Goal: Task Accomplishment & Management: Use online tool/utility

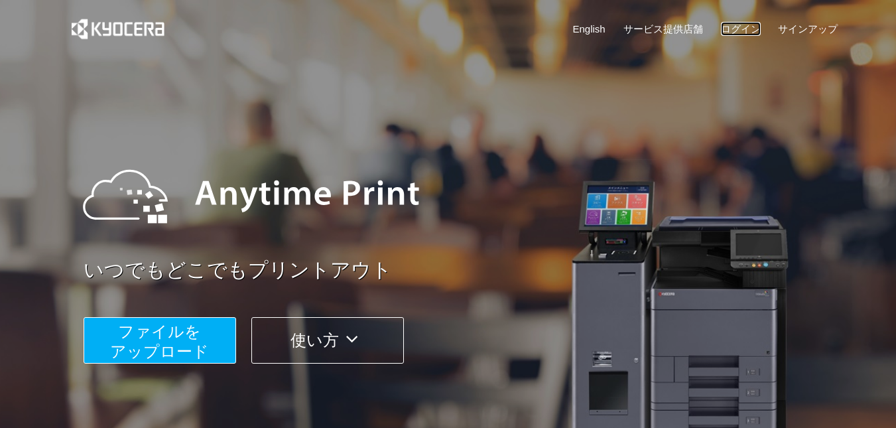
click at [742, 31] on link "ログイン" at bounding box center [741, 29] width 40 height 14
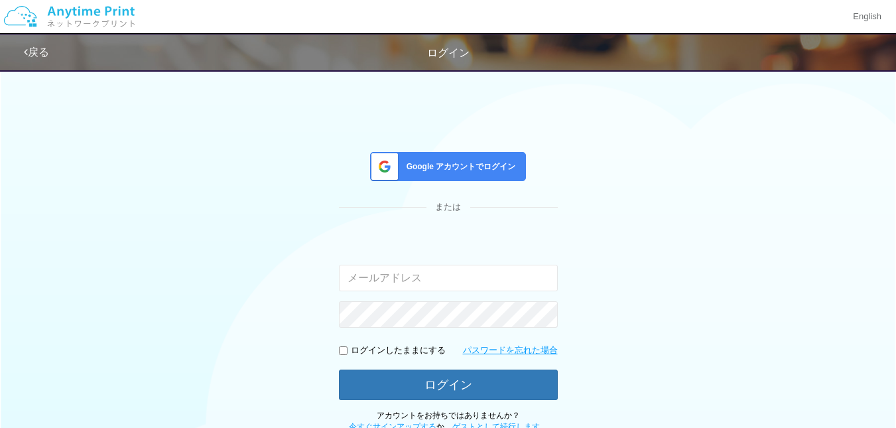
click at [387, 275] on input "email" at bounding box center [448, 278] width 219 height 27
type input "[EMAIL_ADDRESS][DOMAIN_NAME]"
click at [371, 347] on p "ログインしたままにする" at bounding box center [398, 350] width 95 height 13
click at [344, 352] on input "checkbox" at bounding box center [343, 350] width 9 height 9
checkbox input "true"
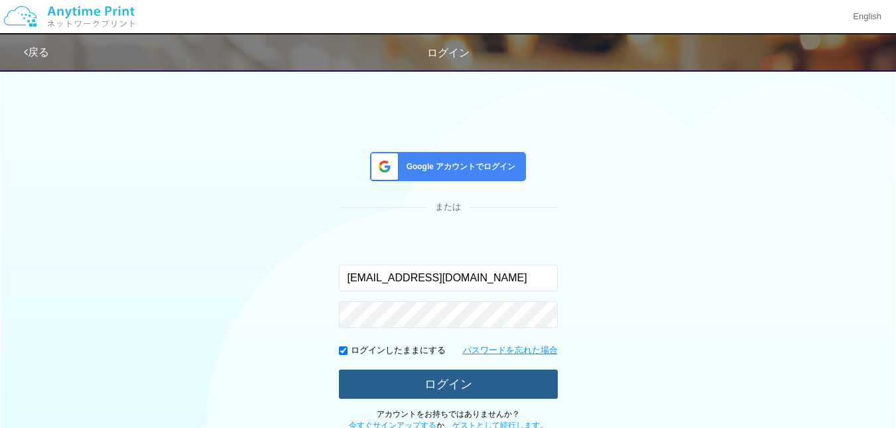
click at [366, 371] on button "ログイン" at bounding box center [448, 383] width 219 height 29
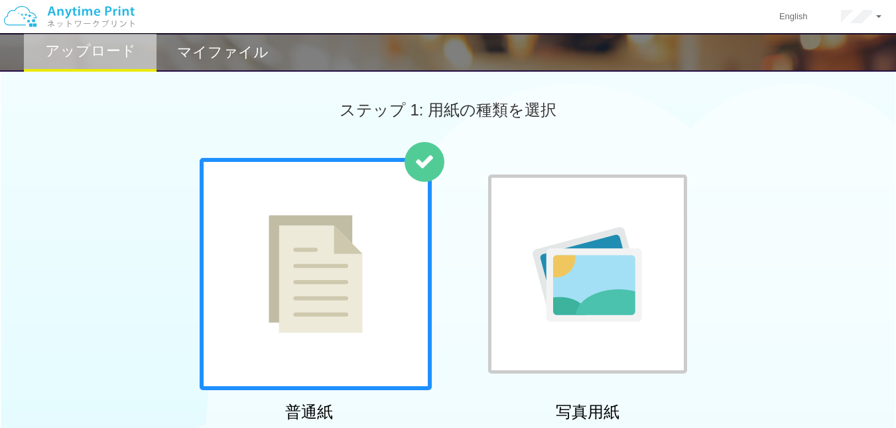
click at [232, 56] on h2 "マイファイル" at bounding box center [223, 52] width 92 height 16
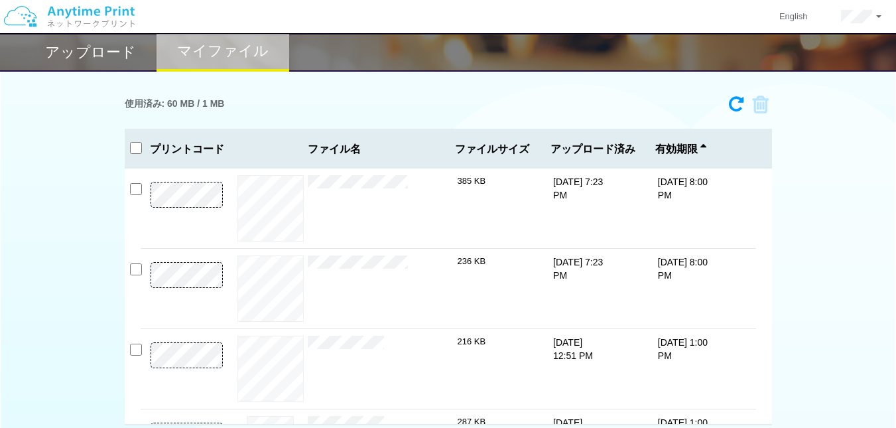
click at [431, 111] on div "使用済み: 60 MB / 1 MB" at bounding box center [448, 105] width 647 height 30
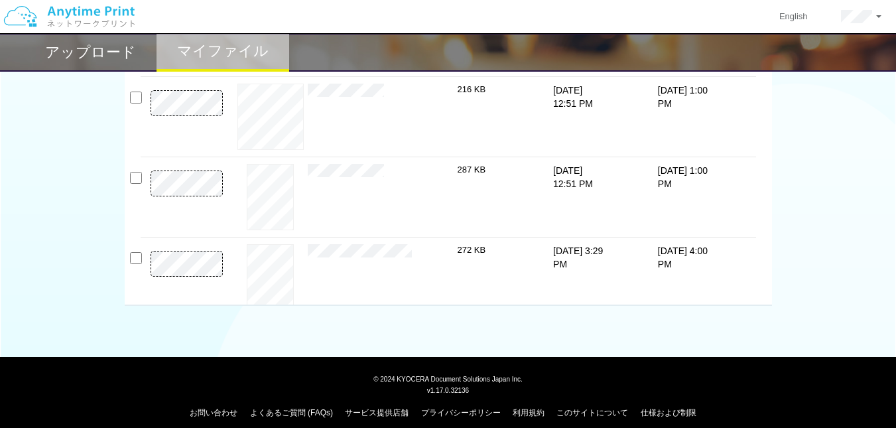
scroll to position [226, 0]
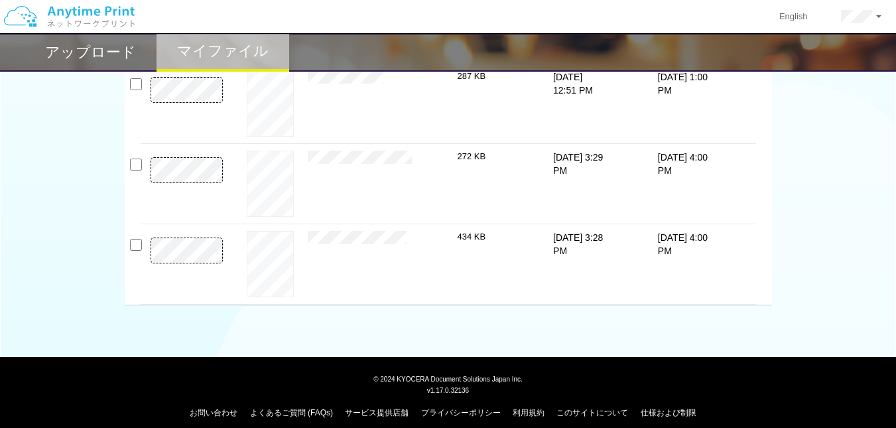
click at [85, 60] on h2 "アップロード" at bounding box center [90, 52] width 91 height 16
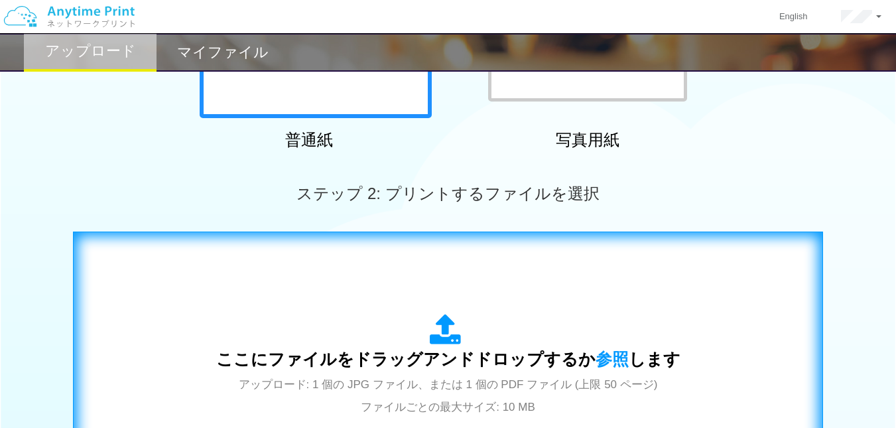
scroll to position [318, 0]
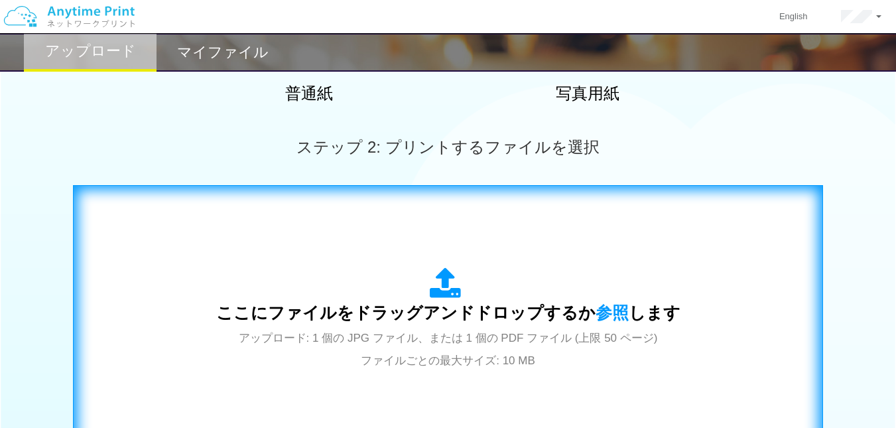
click at [403, 298] on div "ここにファイルをドラッグアンドドロップするか 参照 します アップロード: 1 個の JPG ファイル、または 1 個の PDF ファイル (上限 50 ペー…" at bounding box center [448, 318] width 464 height 103
click at [375, 295] on div "ここにファイルをドラッグアンドドロップするか 参照 します アップロード: 1 個の JPG ファイル、または 1 個の PDF ファイル (上限 50 ペー…" at bounding box center [448, 318] width 464 height 103
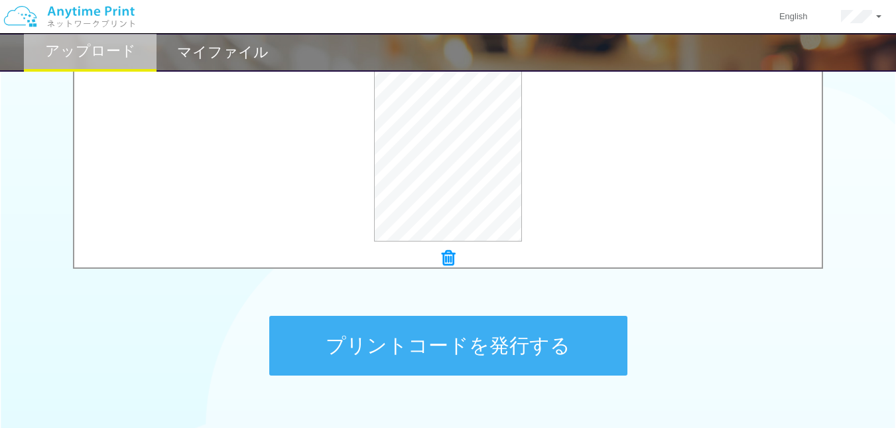
scroll to position [517, 0]
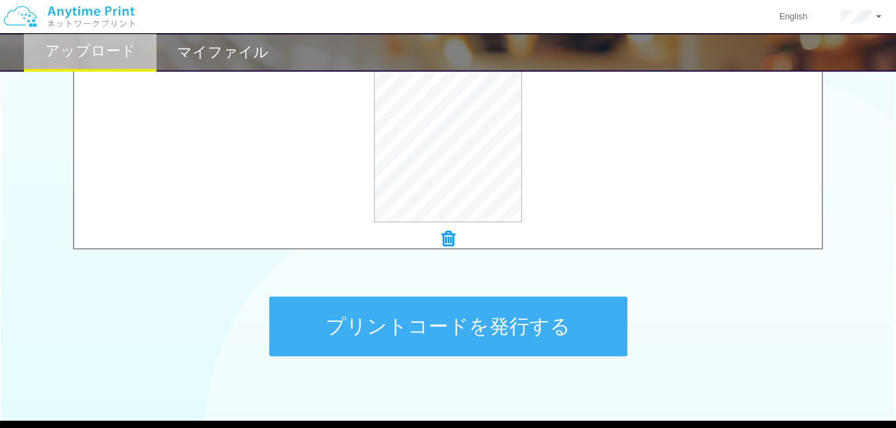
click at [448, 316] on button "プリントコードを発行する" at bounding box center [448, 327] width 358 height 60
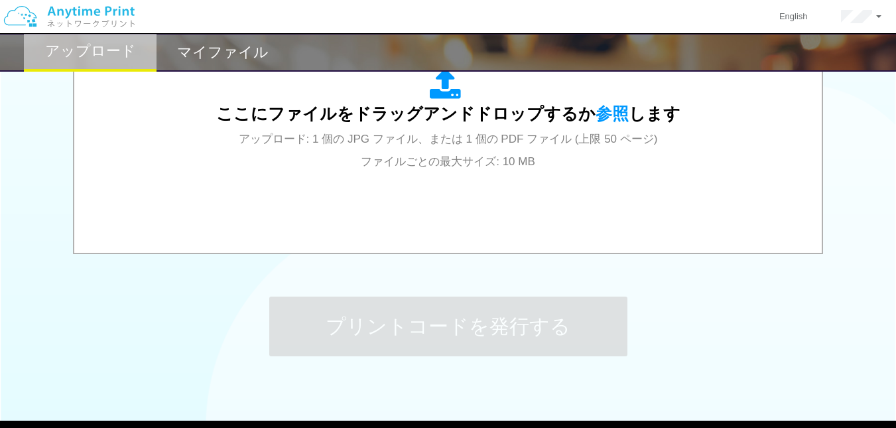
scroll to position [0, 0]
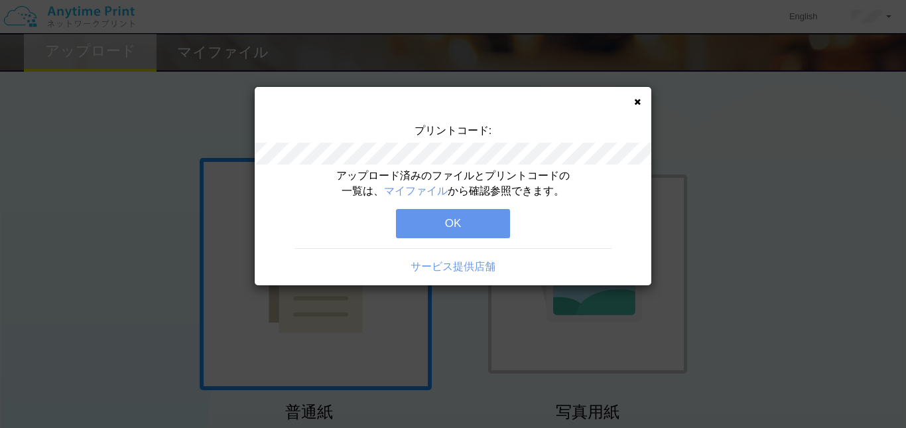
click at [432, 211] on button "OK" at bounding box center [453, 223] width 114 height 29
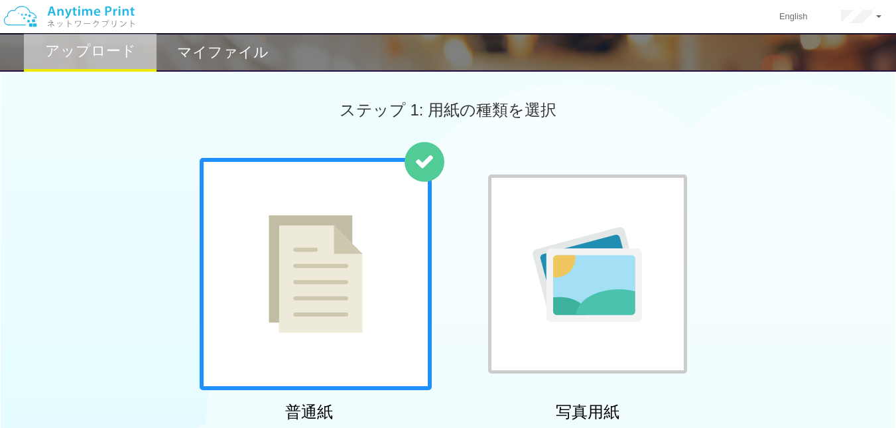
click at [266, 53] on h2 "マイファイル" at bounding box center [223, 52] width 92 height 16
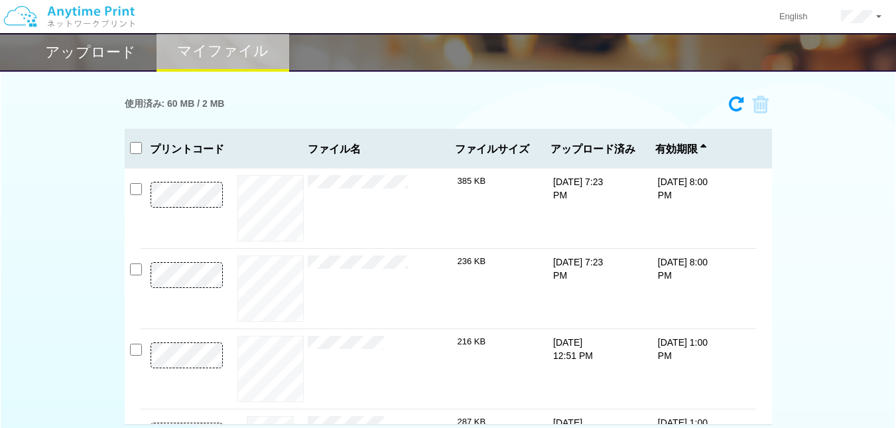
click at [79, 44] on h2 "アップロード" at bounding box center [90, 52] width 91 height 16
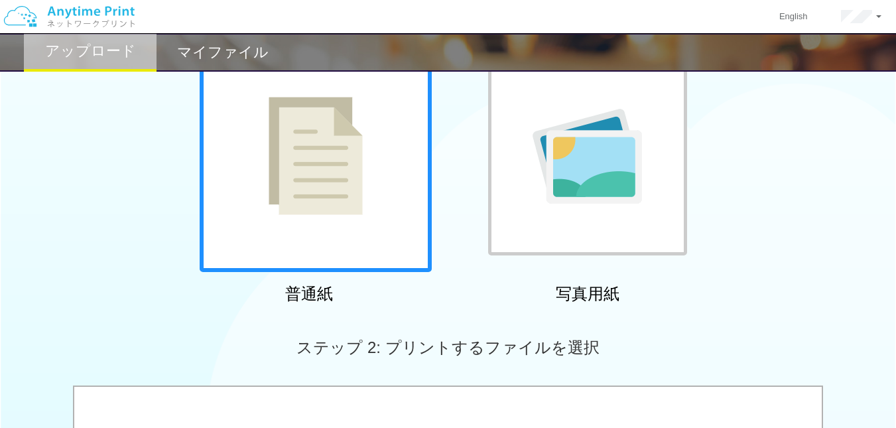
scroll to position [199, 0]
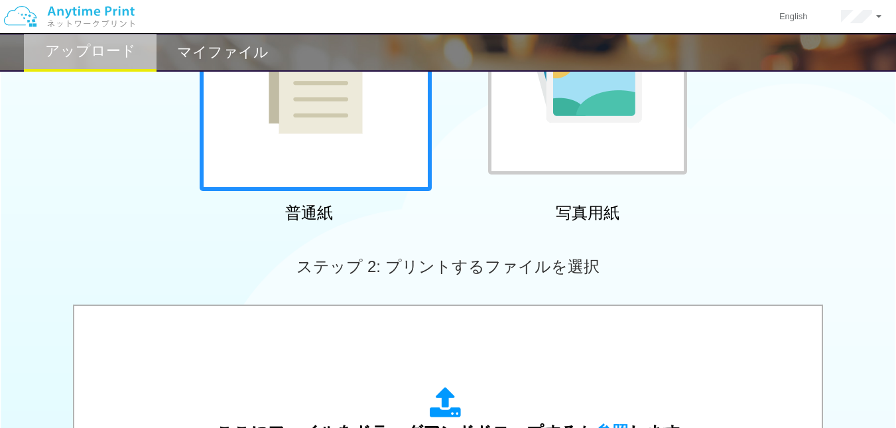
click at [243, 59] on h2 "マイファイル" at bounding box center [223, 52] width 92 height 16
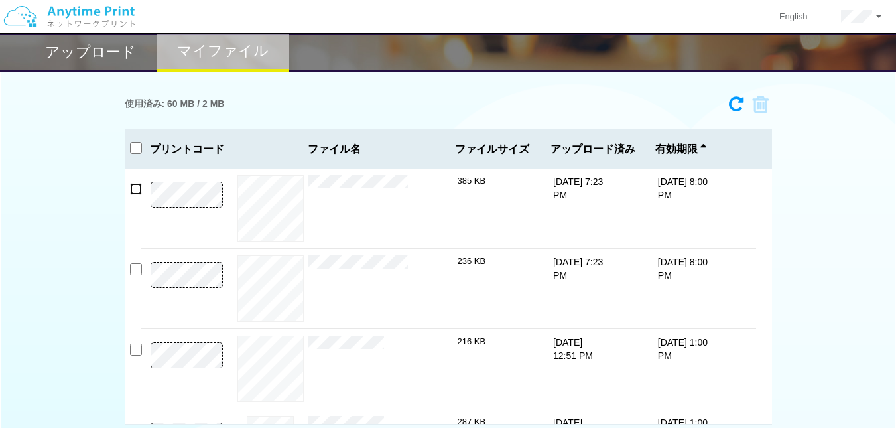
click at [135, 186] on input "checkbox" at bounding box center [136, 189] width 12 height 12
checkbox input "true"
click at [738, 99] on icon at bounding box center [736, 104] width 15 height 17
click at [130, 188] on input "checkbox" at bounding box center [136, 189] width 12 height 12
checkbox input "false"
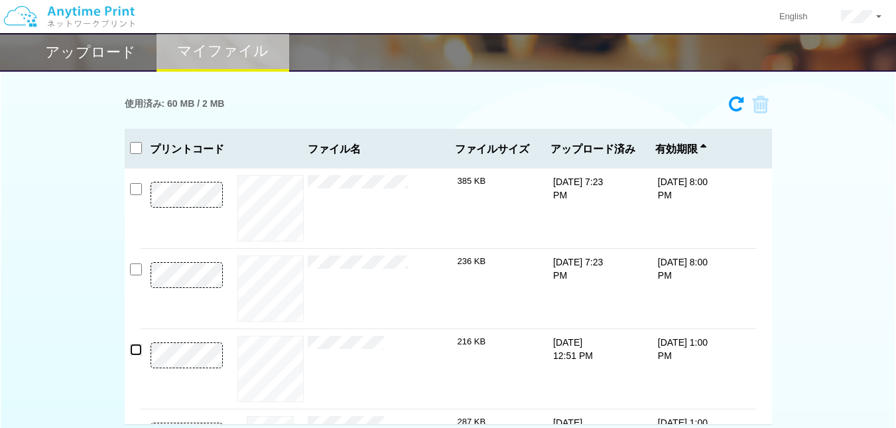
click at [136, 349] on input "checkbox" at bounding box center [136, 350] width 12 height 12
checkbox input "true"
click at [135, 273] on input "checkbox" at bounding box center [136, 269] width 12 height 12
checkbox input "true"
click at [139, 188] on input "checkbox" at bounding box center [136, 189] width 12 height 12
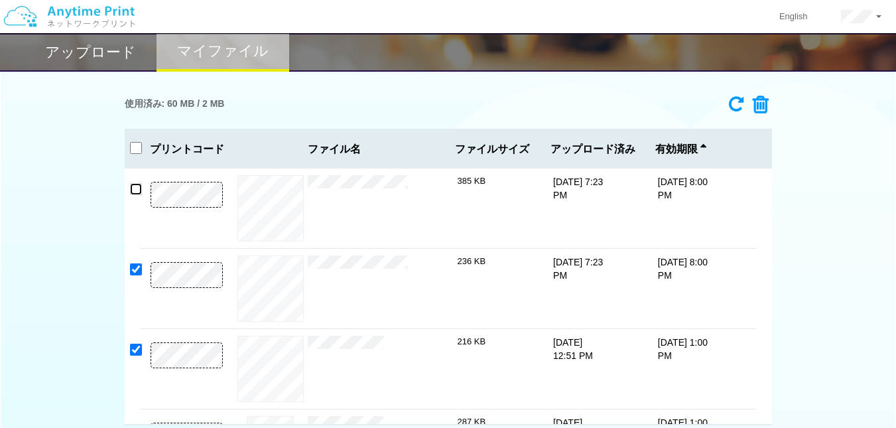
checkbox input "true"
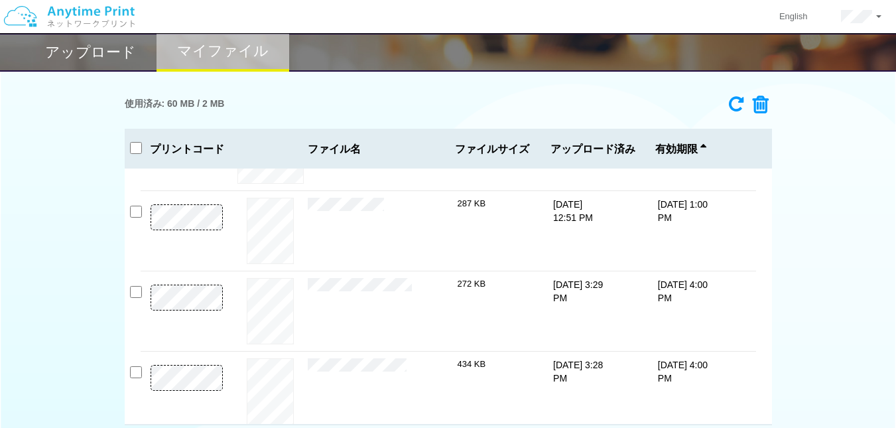
scroll to position [199, 0]
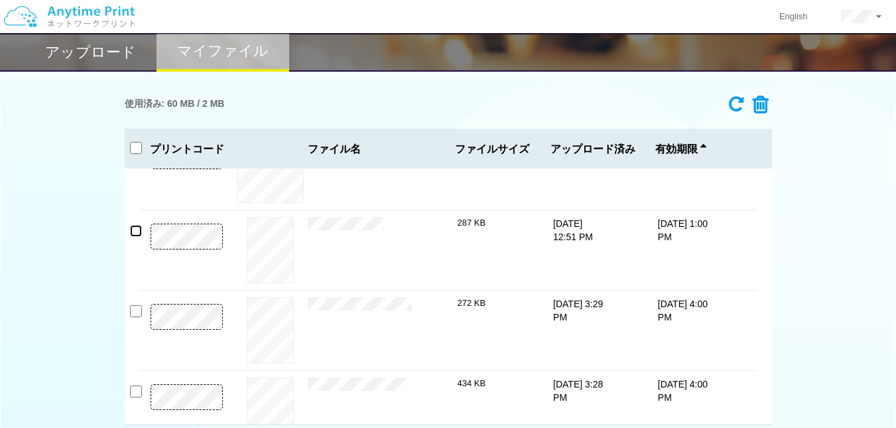
click at [133, 233] on input "checkbox" at bounding box center [136, 231] width 12 height 12
checkbox input "true"
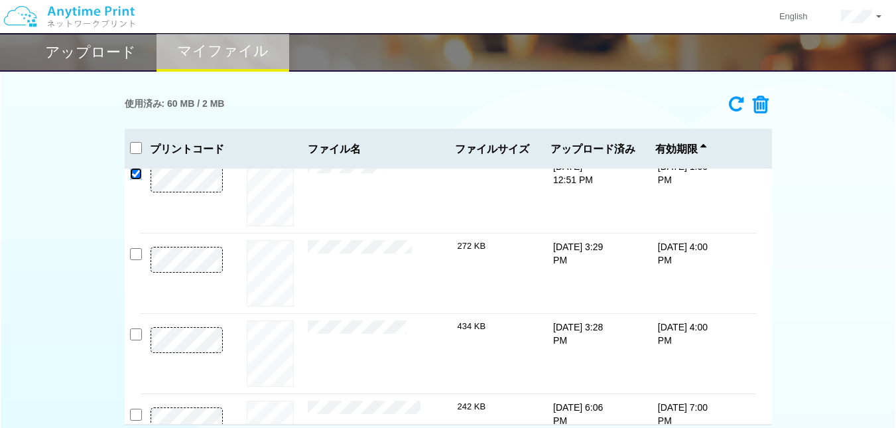
scroll to position [306, 0]
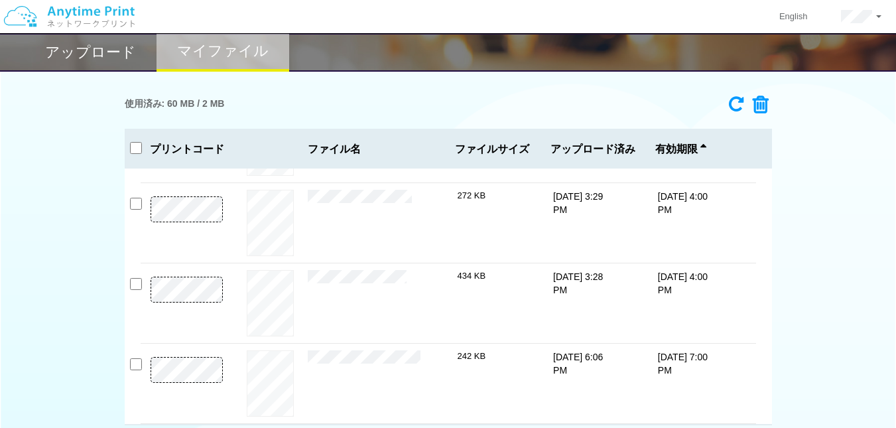
click at [765, 105] on icon at bounding box center [756, 105] width 25 height 20
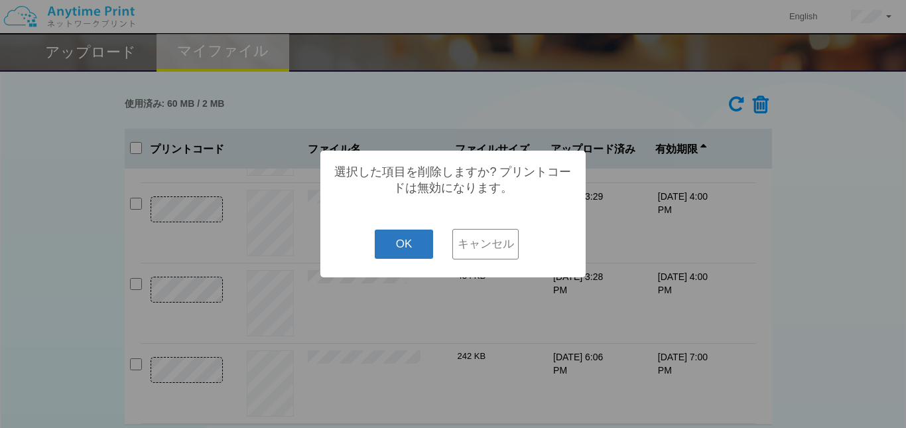
click at [393, 249] on button "OK" at bounding box center [404, 244] width 59 height 29
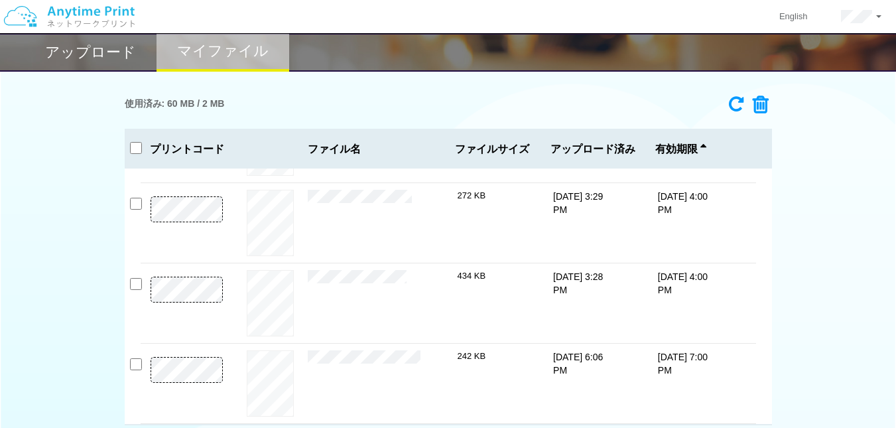
checkbox input "false"
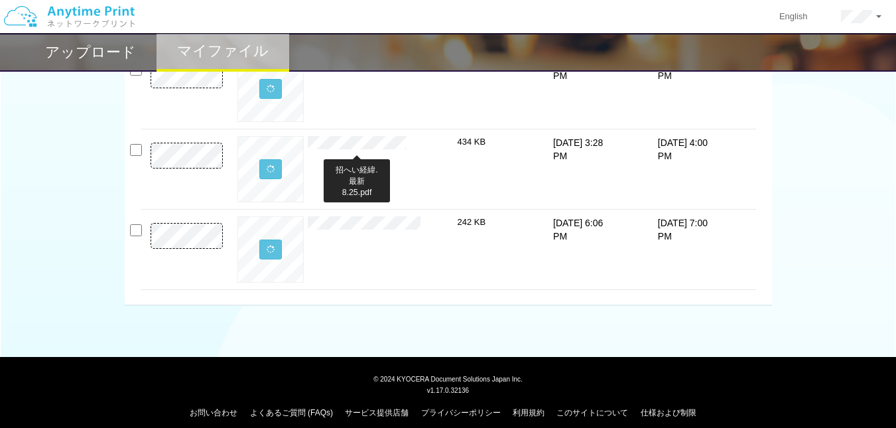
scroll to position [0, 0]
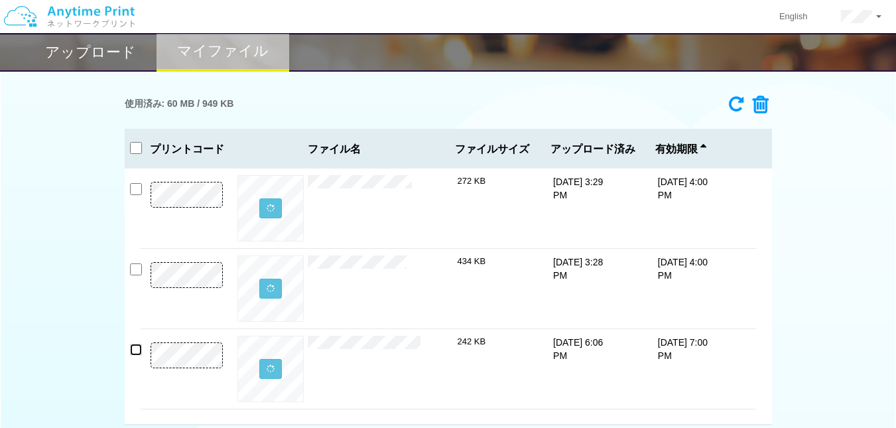
click at [136, 346] on input "checkbox" at bounding box center [136, 350] width 12 height 12
checkbox input "true"
drag, startPoint x: 139, startPoint y: 267, endPoint x: 137, endPoint y: 243, distance: 24.0
click at [138, 265] on input "checkbox" at bounding box center [136, 269] width 12 height 12
checkbox input "true"
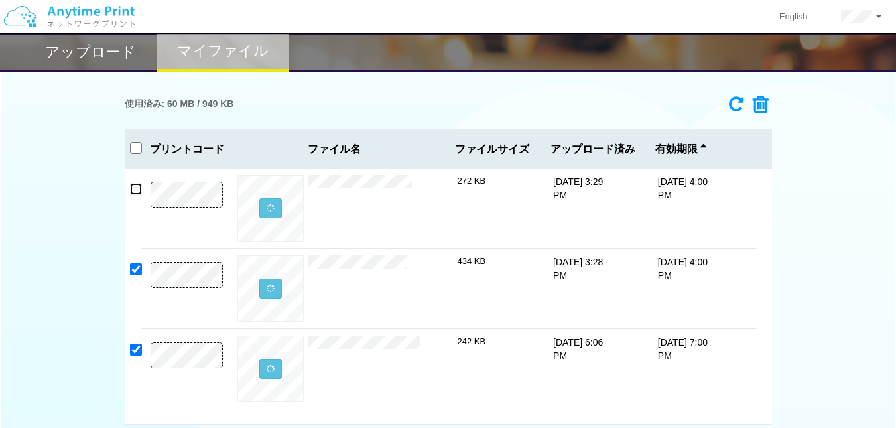
click at [137, 188] on input "checkbox" at bounding box center [136, 189] width 12 height 12
click at [753, 100] on icon at bounding box center [756, 105] width 25 height 20
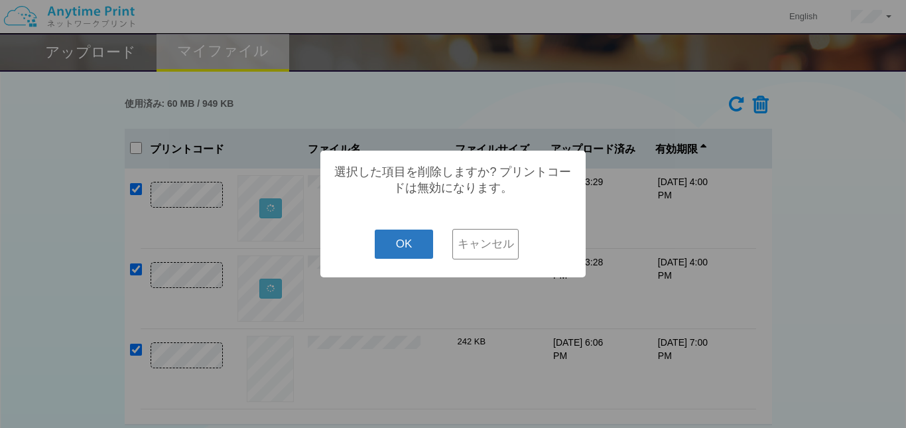
click at [395, 249] on button "OK" at bounding box center [404, 244] width 59 height 29
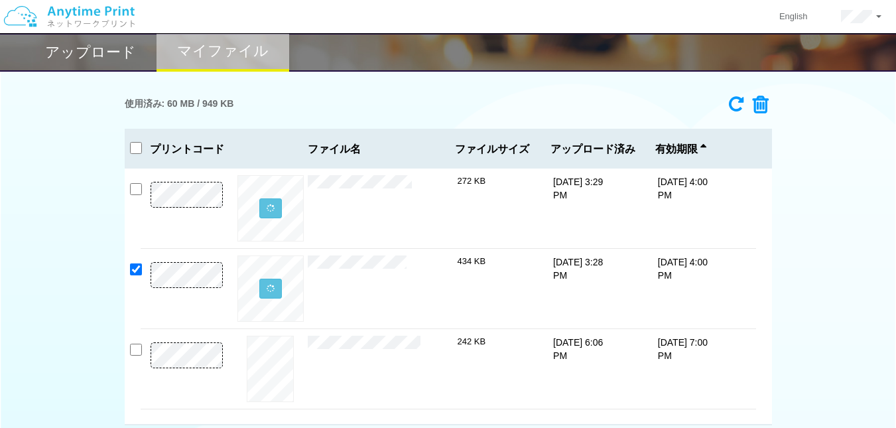
checkbox input "false"
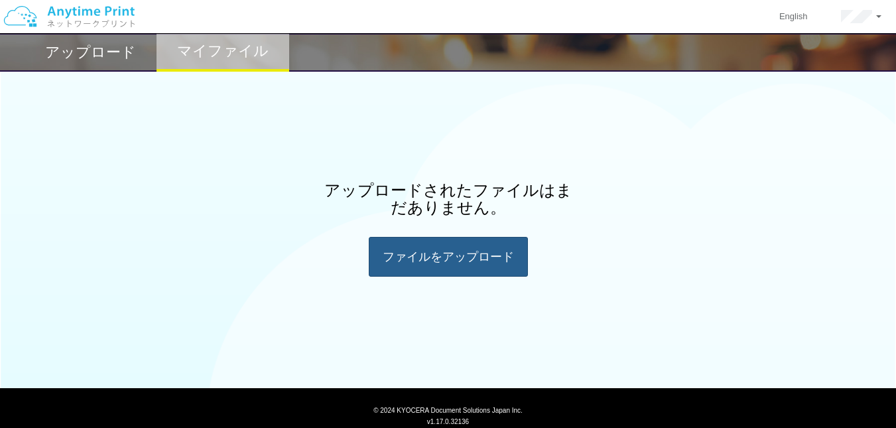
click at [372, 253] on div "ファイルを​​アップロード" at bounding box center [448, 257] width 159 height 40
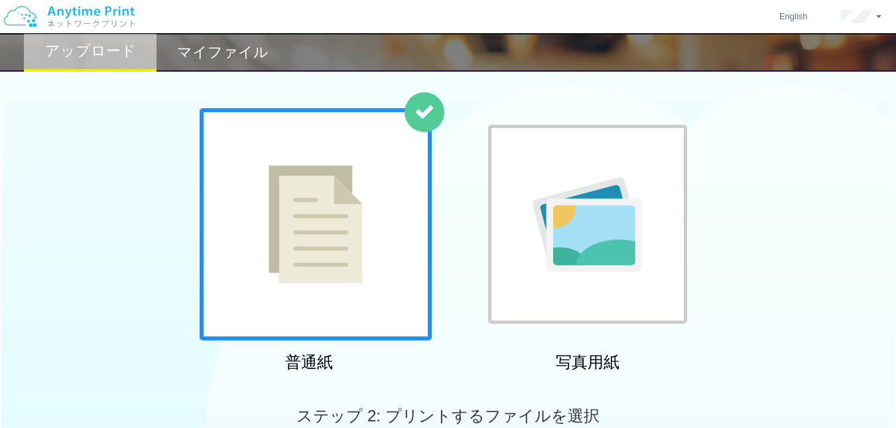
scroll to position [199, 0]
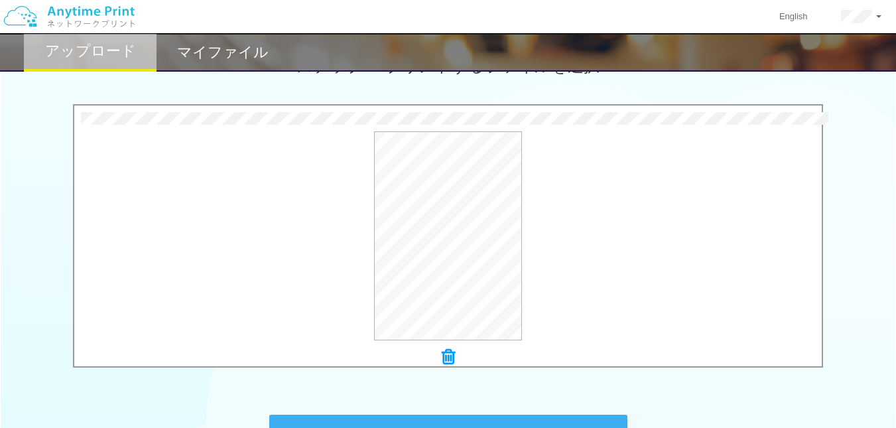
scroll to position [464, 0]
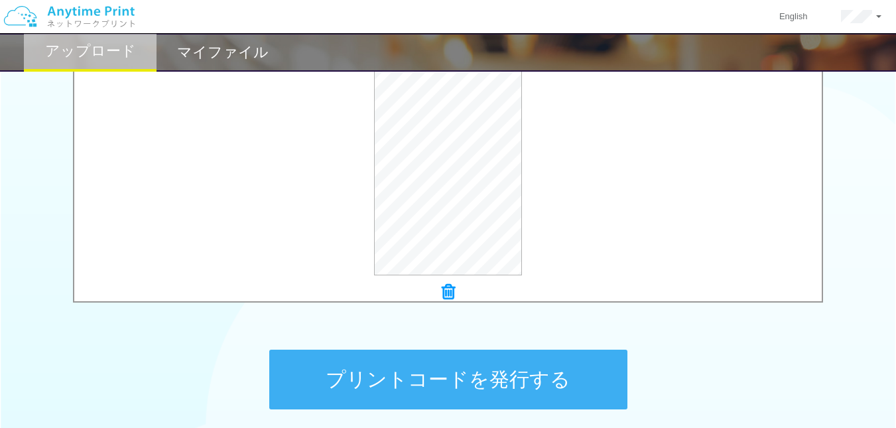
click at [501, 371] on button "プリントコードを発行する" at bounding box center [448, 380] width 358 height 60
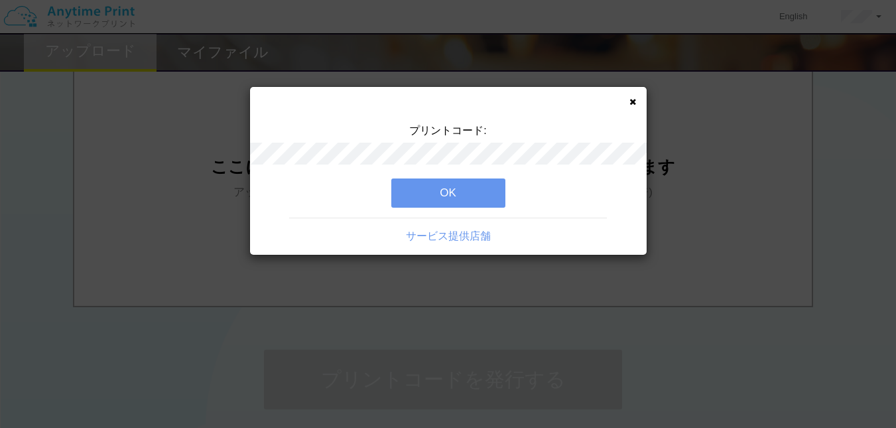
scroll to position [0, 0]
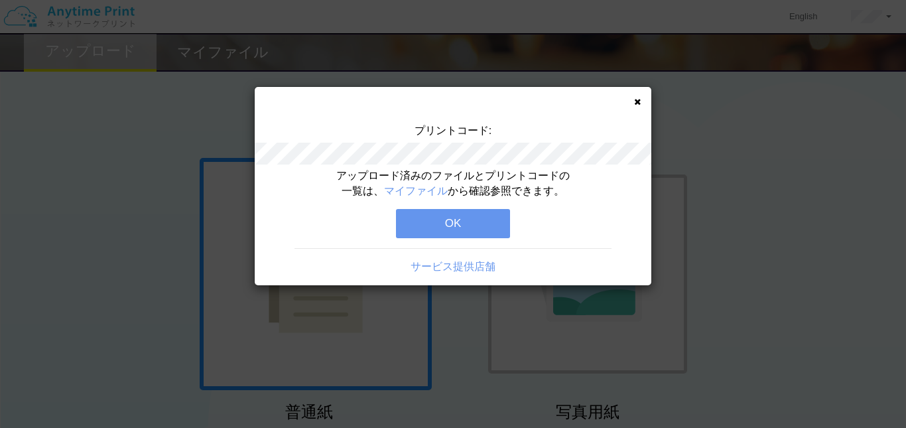
click at [467, 221] on button "OK" at bounding box center [453, 223] width 114 height 29
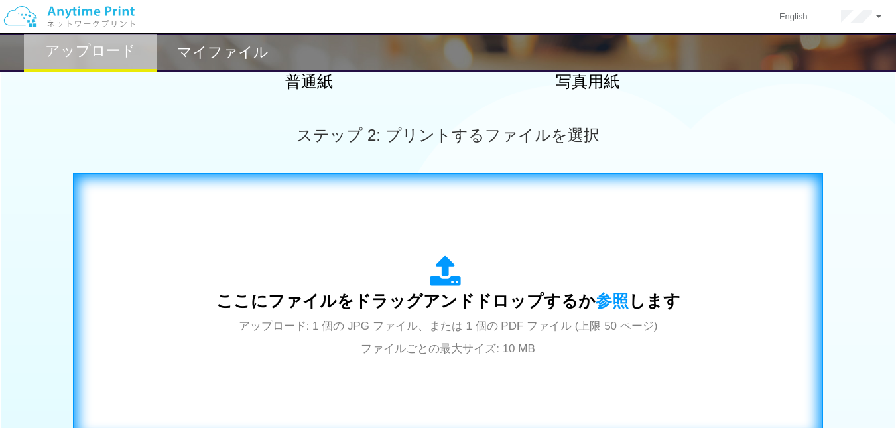
scroll to position [332, 0]
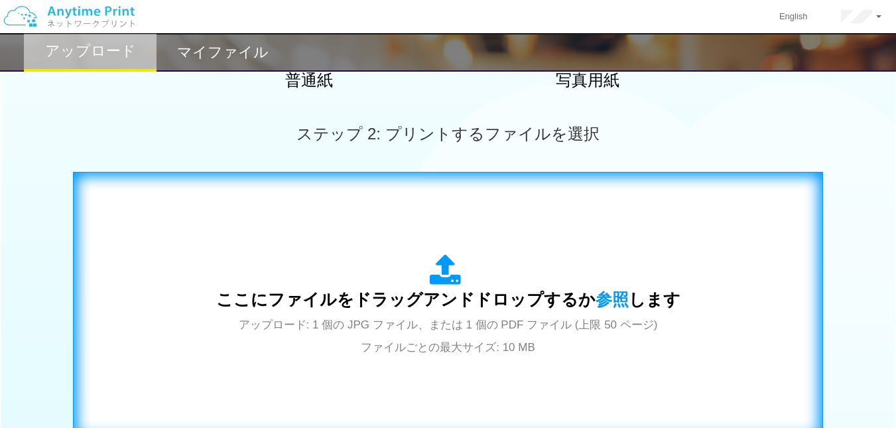
click at [440, 296] on span "ここにファイルをドラッグアンドドロップするか 参照 します" at bounding box center [448, 299] width 464 height 19
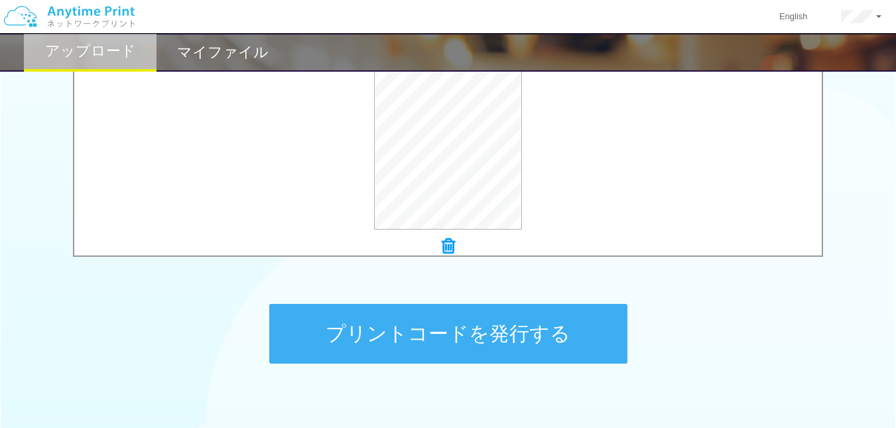
scroll to position [531, 0]
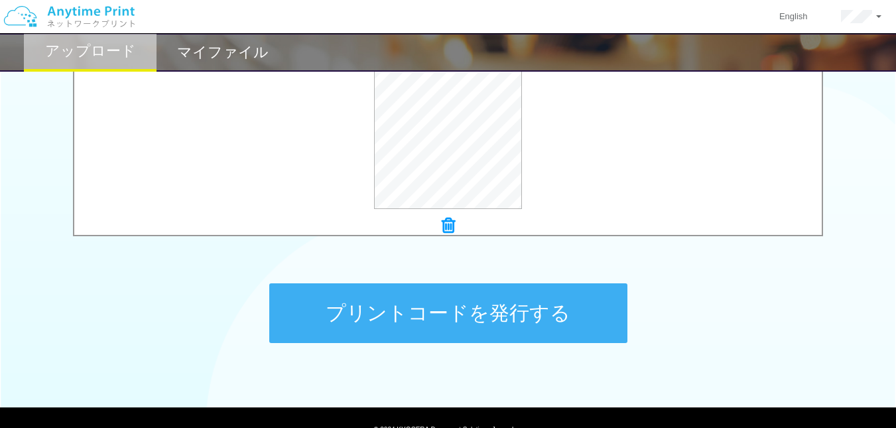
click at [418, 295] on button "プリントコードを発行する" at bounding box center [448, 313] width 358 height 60
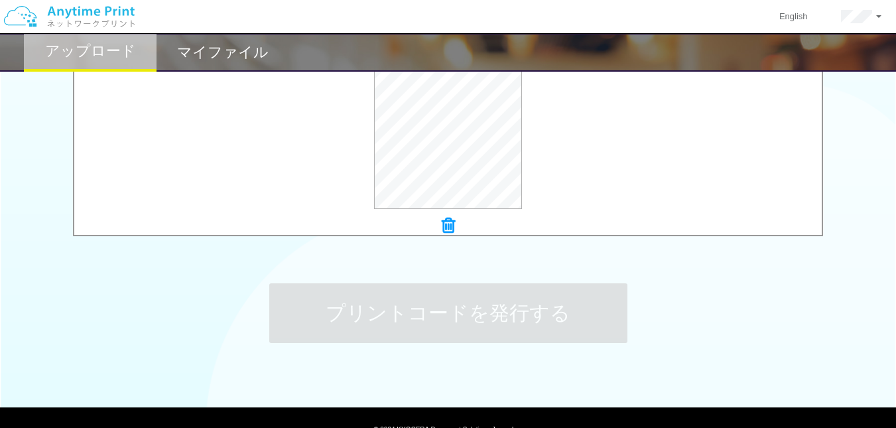
scroll to position [0, 0]
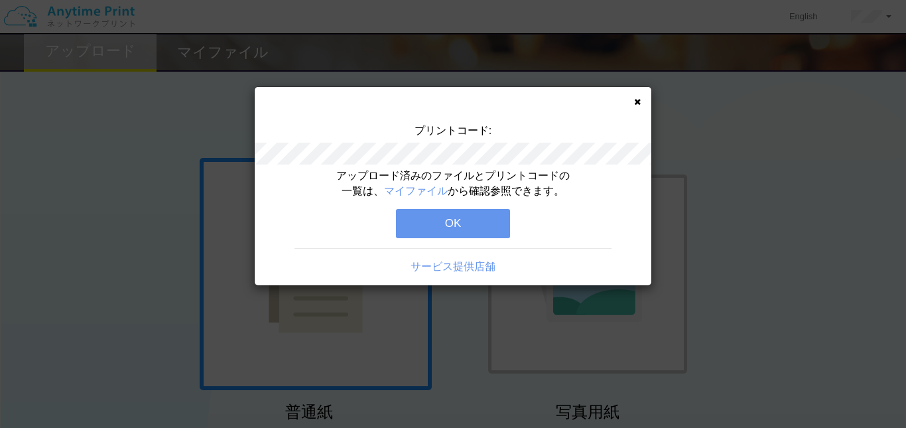
click at [440, 228] on button "OK" at bounding box center [453, 223] width 114 height 29
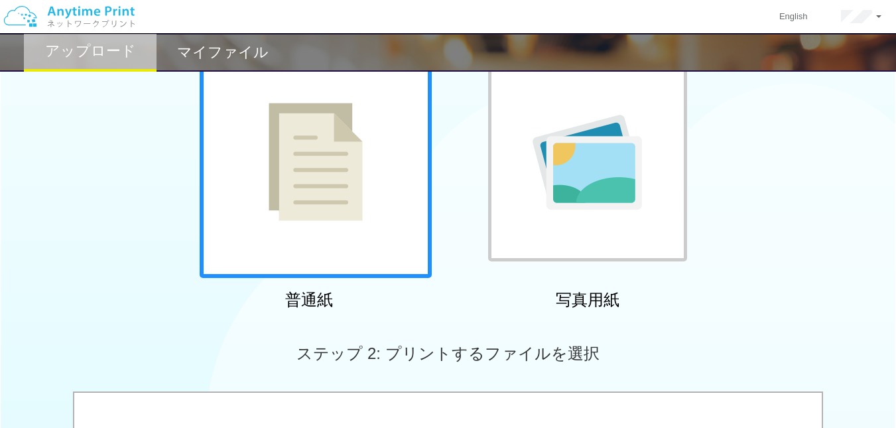
scroll to position [265, 0]
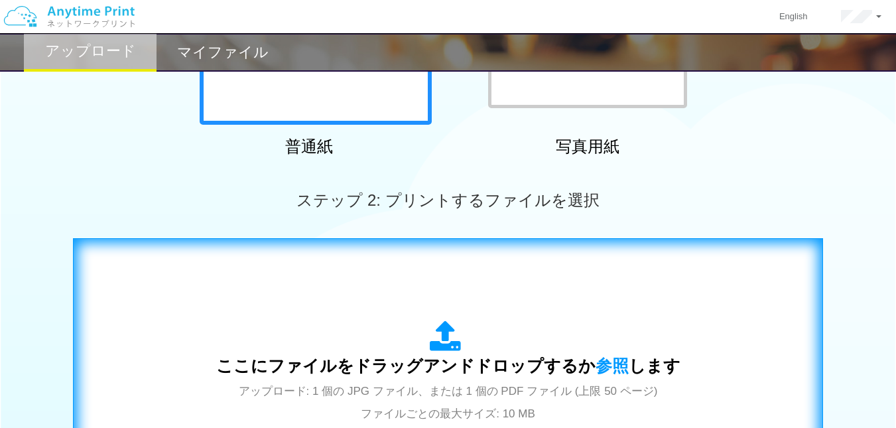
click at [367, 299] on div "ここにファイルをドラッグアンドドロップするか 参照 します アップロード: 1 個の JPG ファイル、または 1 個の PDF ファイル (上限 50 ペー…" at bounding box center [448, 372] width 722 height 240
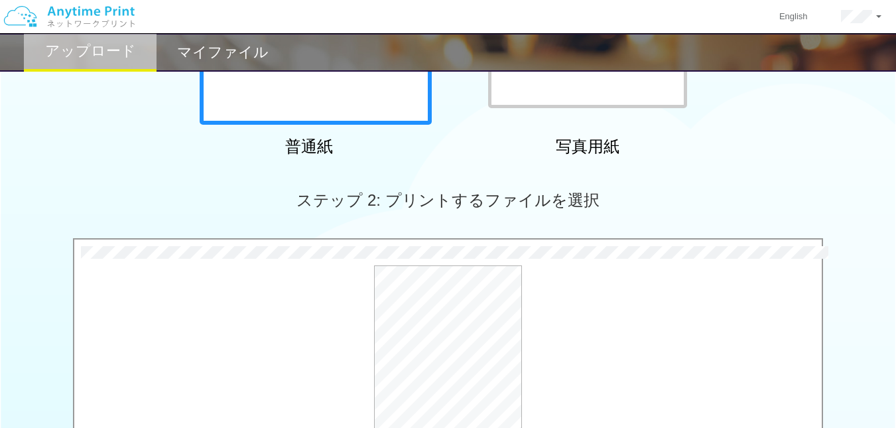
scroll to position [464, 0]
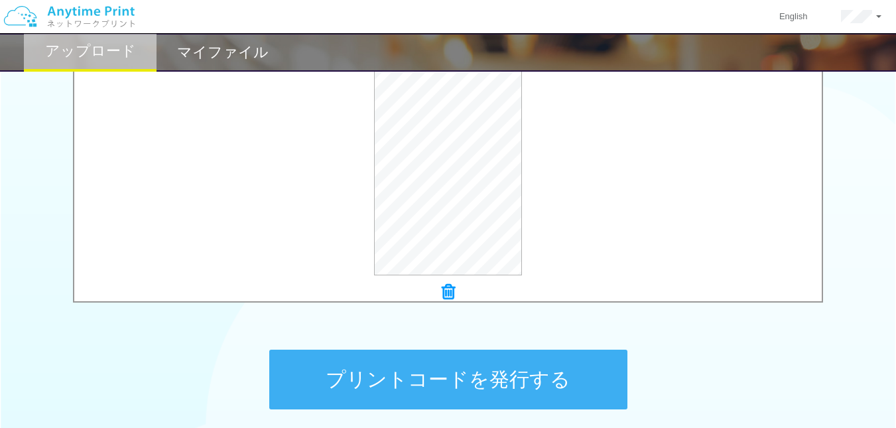
click at [427, 375] on button "プリントコードを発行する" at bounding box center [448, 380] width 358 height 60
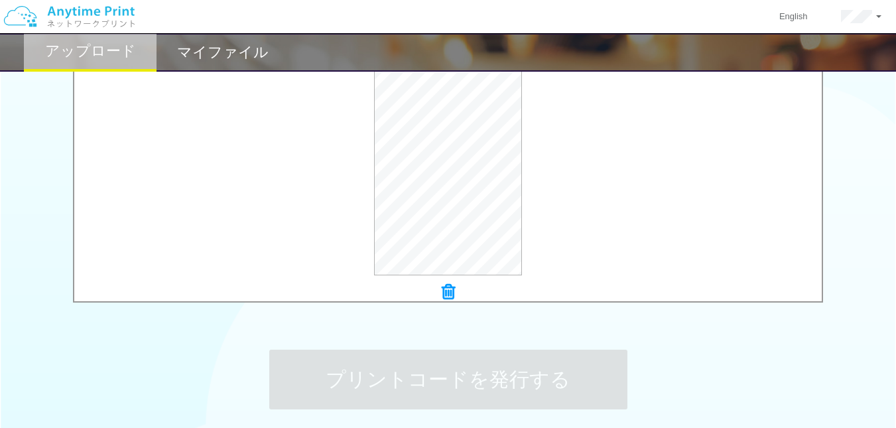
scroll to position [0, 0]
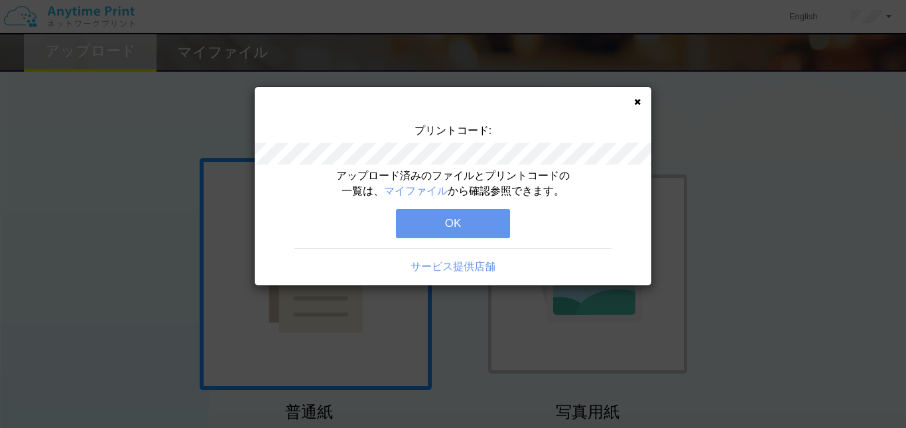
click at [441, 220] on button "OK" at bounding box center [453, 223] width 114 height 29
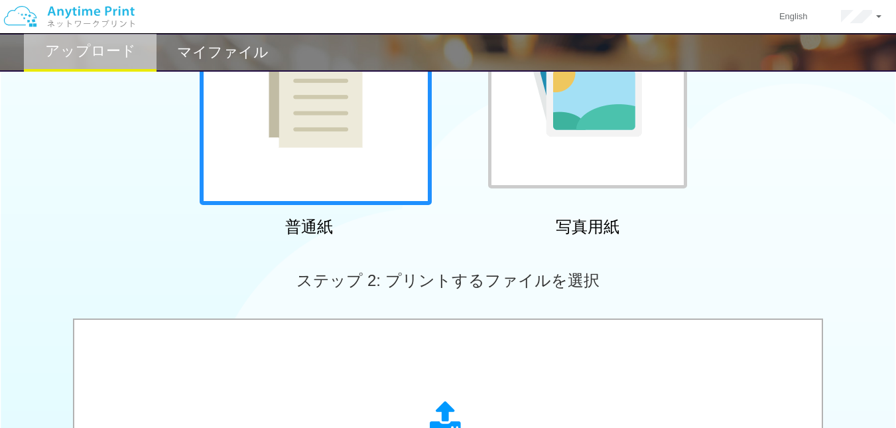
scroll to position [199, 0]
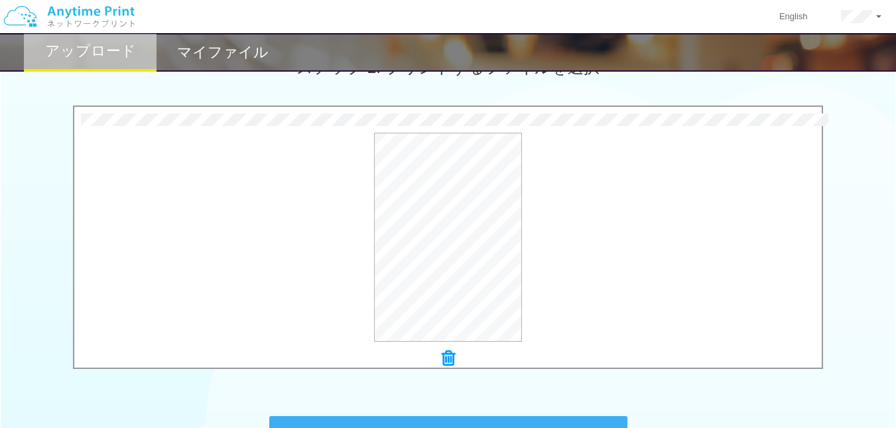
scroll to position [464, 0]
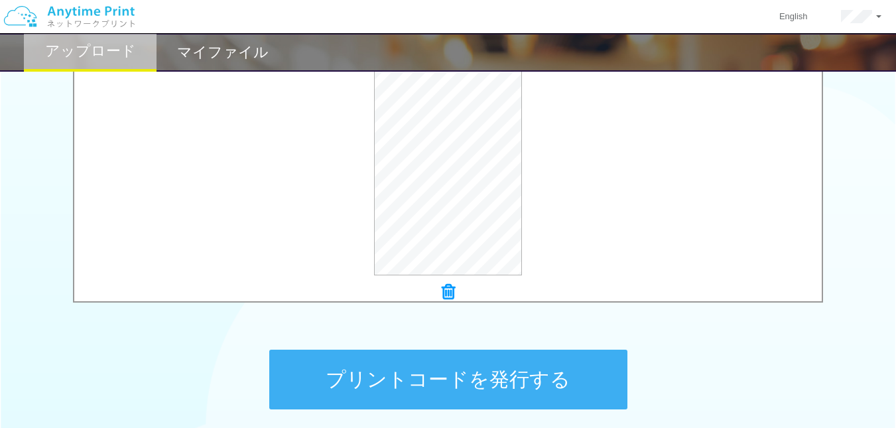
click at [442, 367] on button "プリントコードを発行する" at bounding box center [448, 380] width 358 height 60
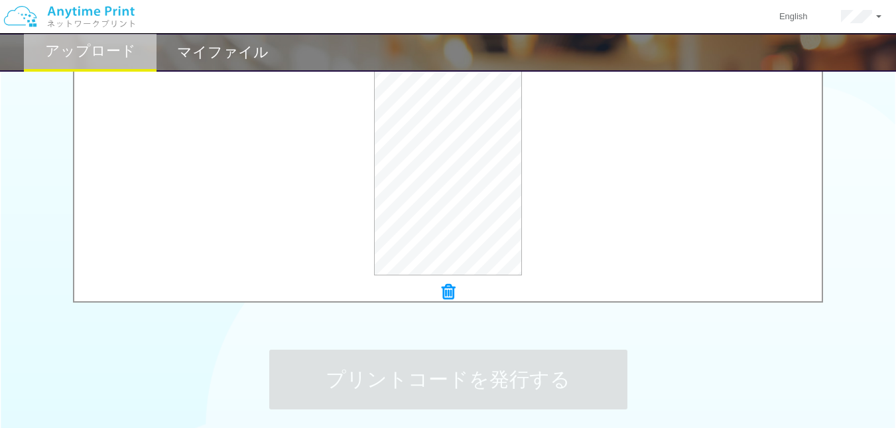
scroll to position [0, 0]
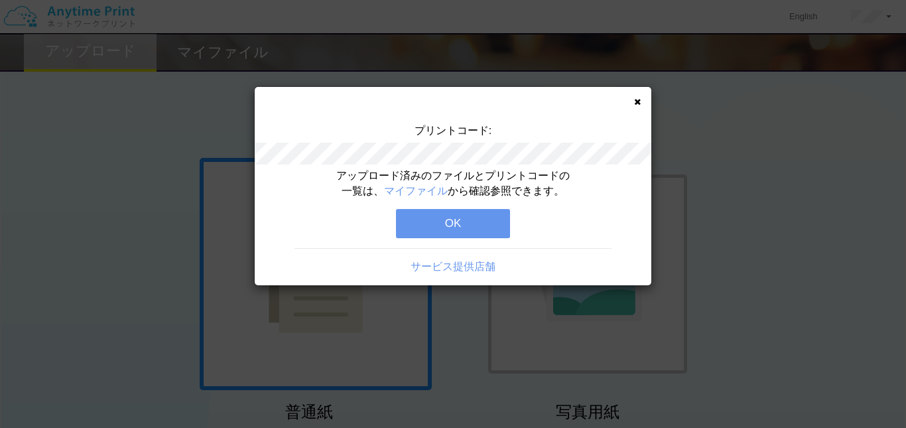
click at [441, 236] on button "OK" at bounding box center [453, 223] width 114 height 29
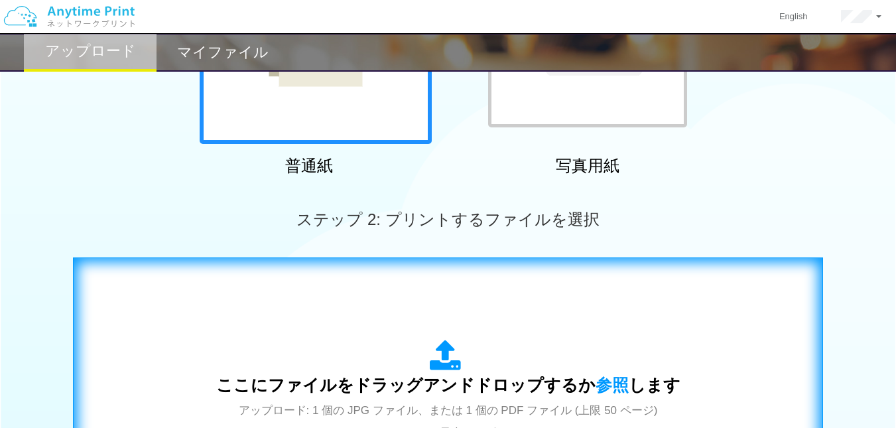
scroll to position [265, 0]
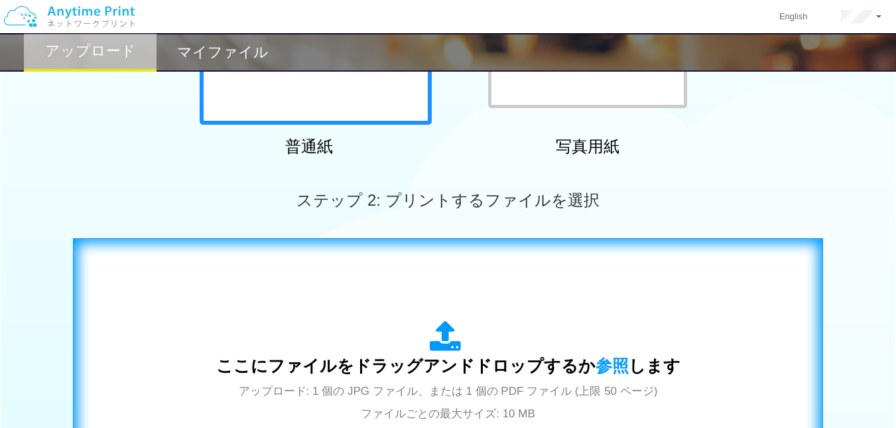
click at [464, 300] on div "ここにファイルをドラッグアンドドロップするか 参照 します アップロード: 1 個の JPG ファイル、または 1 個の PDF ファイル (上限 50 ペー…" at bounding box center [448, 372] width 722 height 240
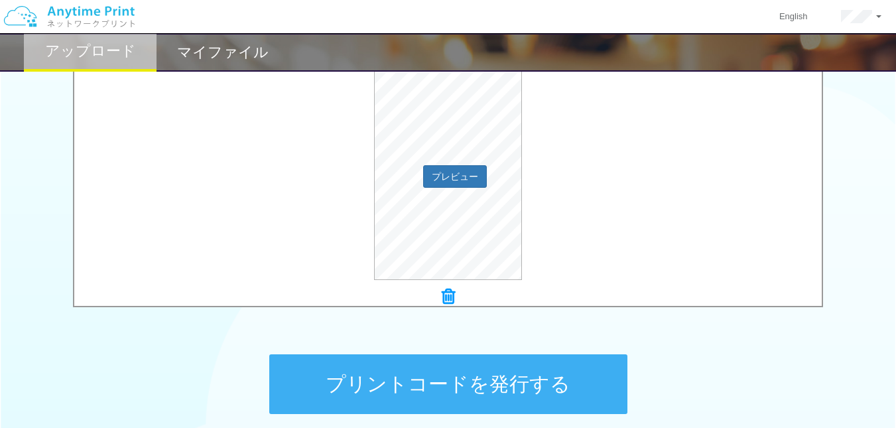
scroll to position [464, 0]
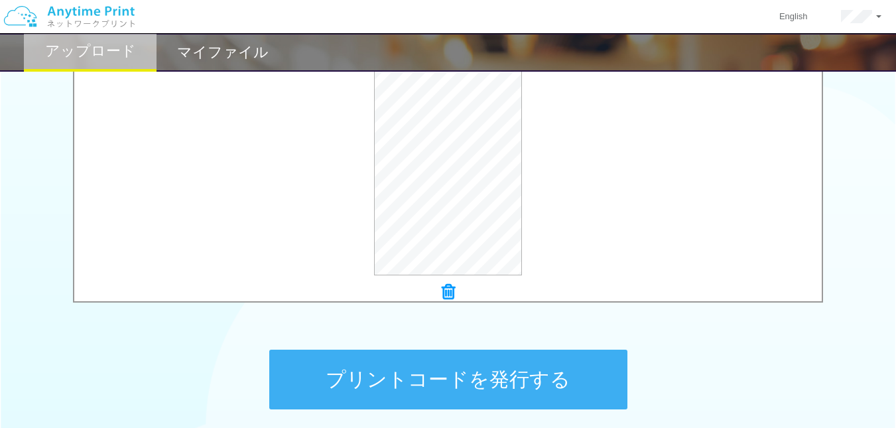
click at [490, 359] on button "プリントコードを発行する" at bounding box center [448, 380] width 358 height 60
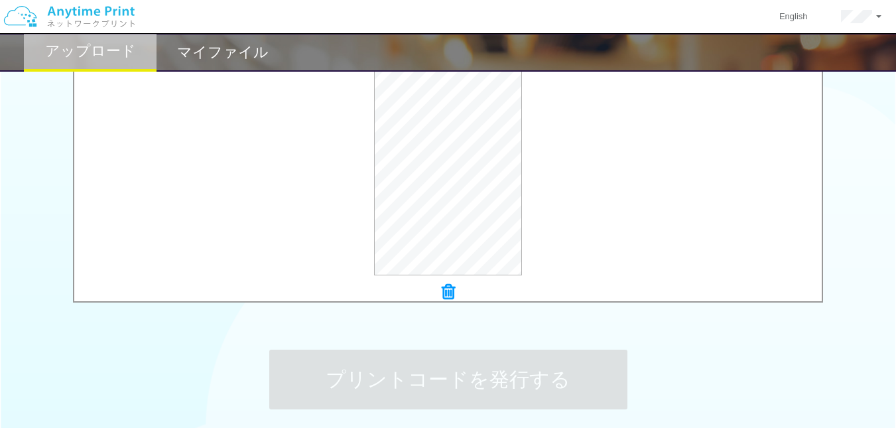
scroll to position [0, 0]
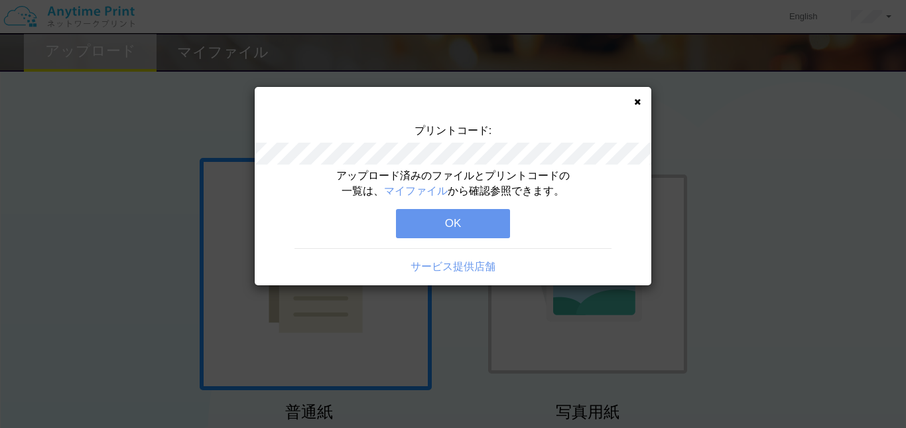
click at [470, 234] on button "OK" at bounding box center [453, 223] width 114 height 29
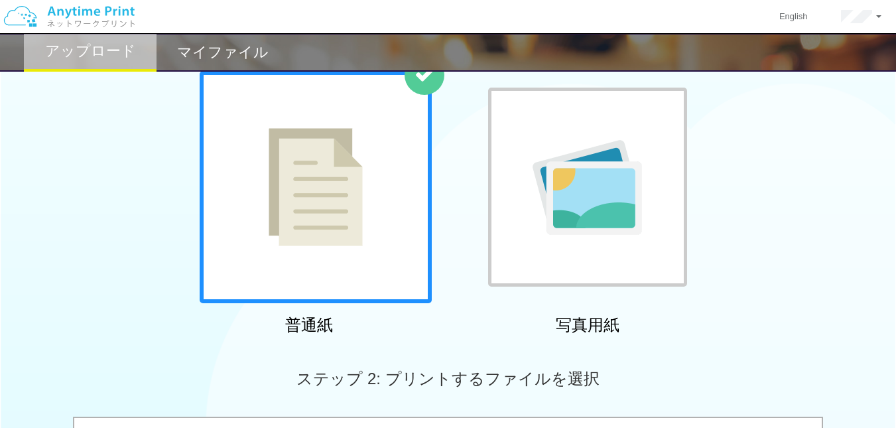
scroll to position [199, 0]
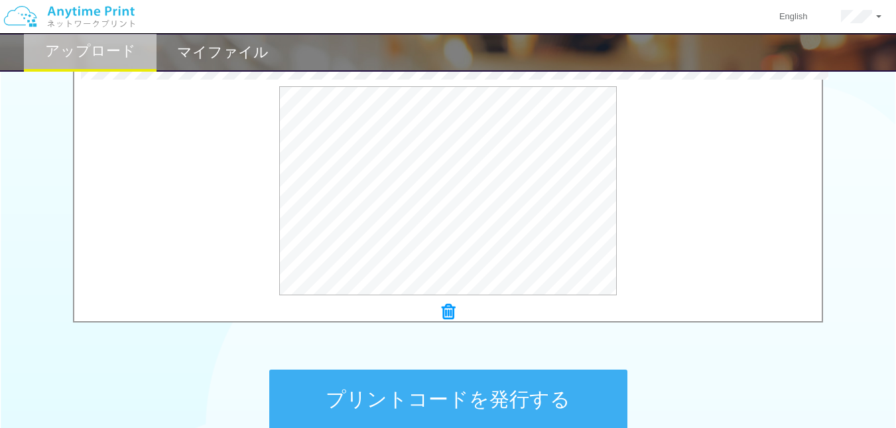
scroll to position [464, 0]
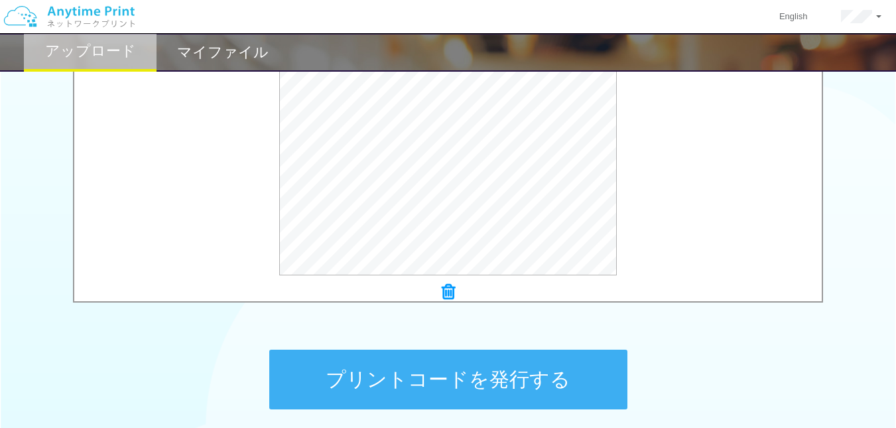
click at [441, 374] on button "プリントコードを発行する" at bounding box center [448, 380] width 358 height 60
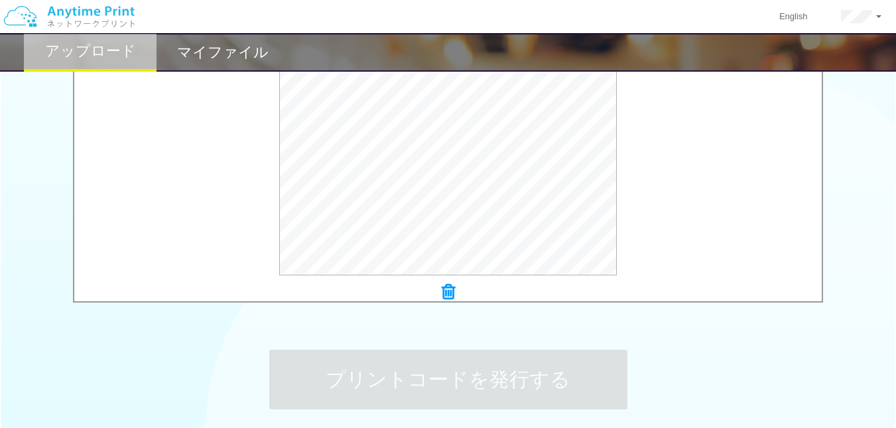
scroll to position [0, 0]
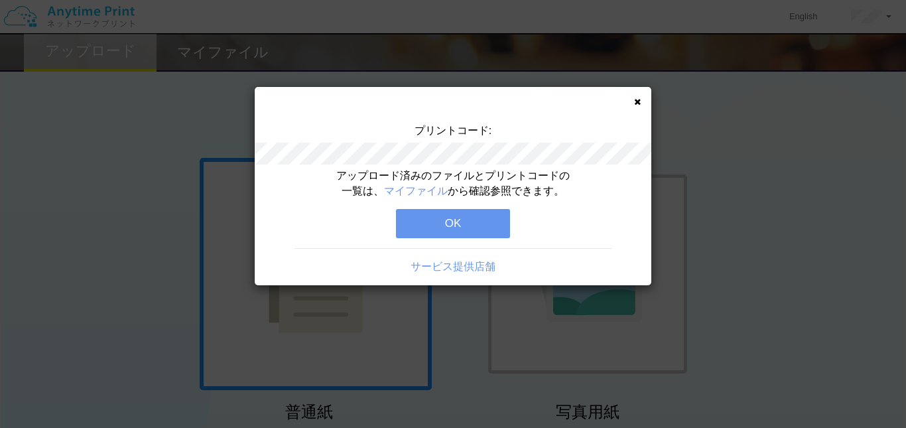
click at [439, 231] on button "OK" at bounding box center [453, 223] width 114 height 29
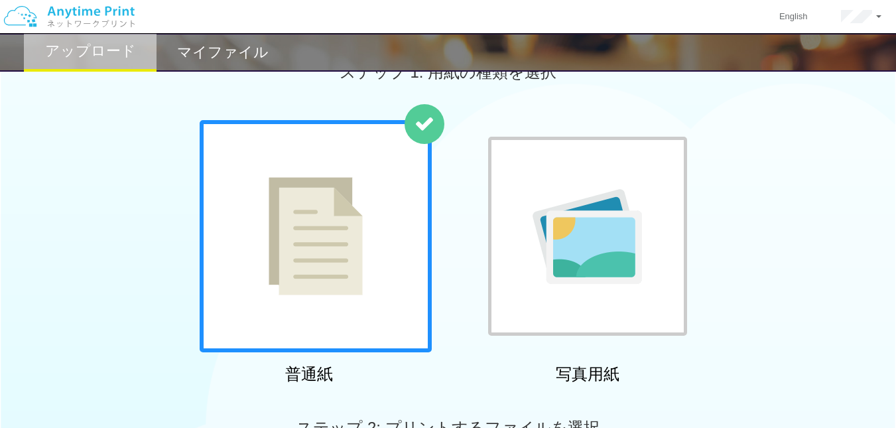
scroll to position [199, 0]
